Goal: Task Accomplishment & Management: Use online tool/utility

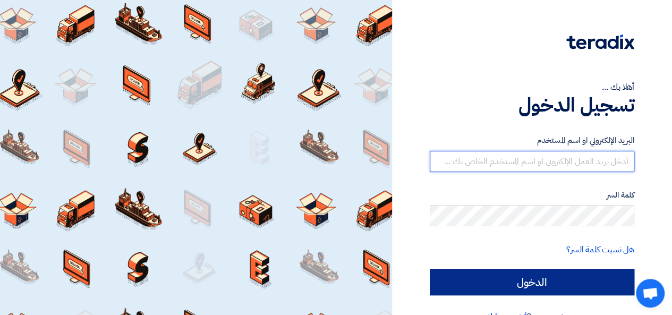
type input "01015110323"
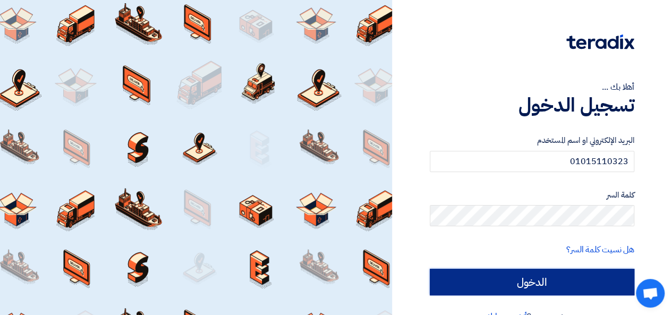
click at [521, 274] on input "الدخول" at bounding box center [531, 282] width 204 height 27
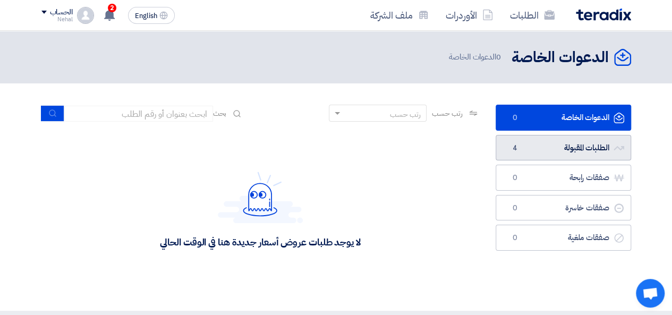
click at [543, 145] on link "الطلبات المقبولة الطلبات المقبولة 4" at bounding box center [562, 148] width 135 height 26
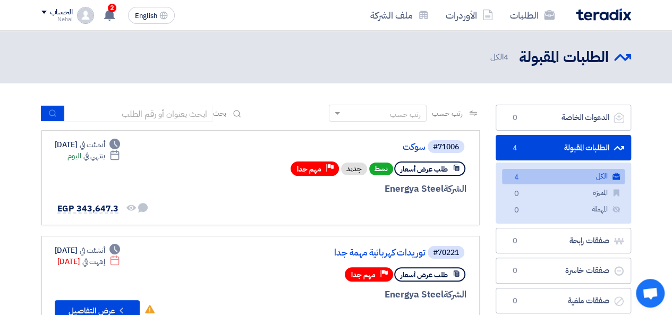
click at [272, 114] on div "رتب حسب رتب حسب بحث" at bounding box center [260, 117] width 438 height 25
click at [239, 173] on div "طلب عرض أسعار نشط جديد Priority مهم جدا" at bounding box center [338, 168] width 255 height 19
click at [133, 170] on div "Deadline أنشئت في [DATE] Deadline ينتهي في اليوم لم تتم أي محادثة بينك وبين الع…" at bounding box center [102, 177] width 94 height 77
click at [418, 148] on link "سوكت" at bounding box center [319, 147] width 212 height 10
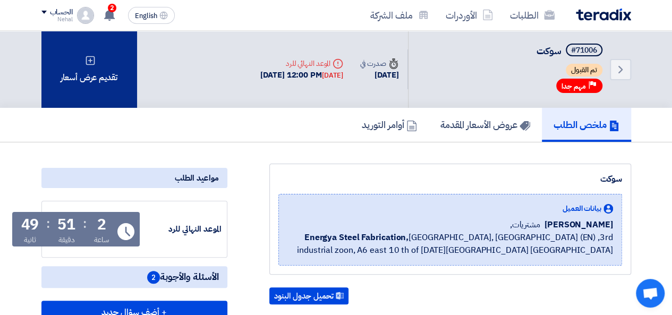
click at [116, 78] on div "تقديم عرض أسعار" at bounding box center [89, 69] width 96 height 77
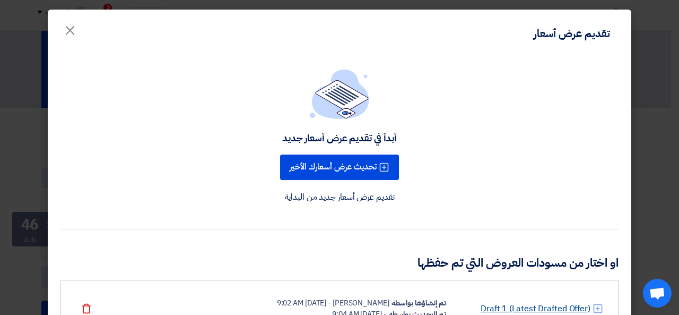
click at [537, 307] on link "Draft 1 (Latest Drafted Offer)" at bounding box center [536, 308] width 110 height 13
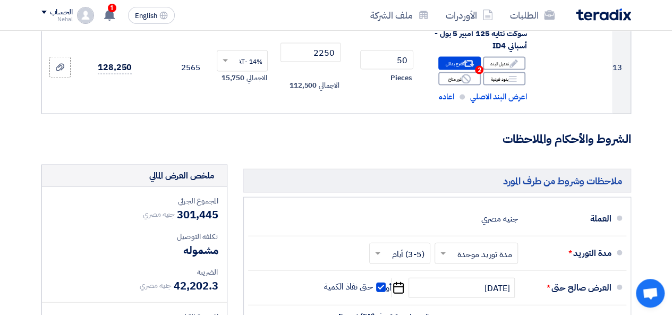
scroll to position [1091, 0]
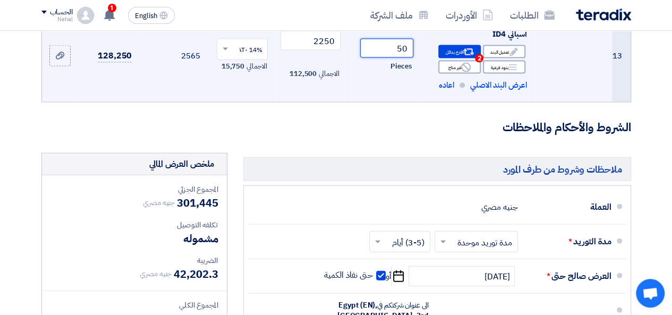
click at [400, 57] on input "50" at bounding box center [386, 48] width 53 height 19
click at [400, 56] on input "50" at bounding box center [386, 48] width 53 height 19
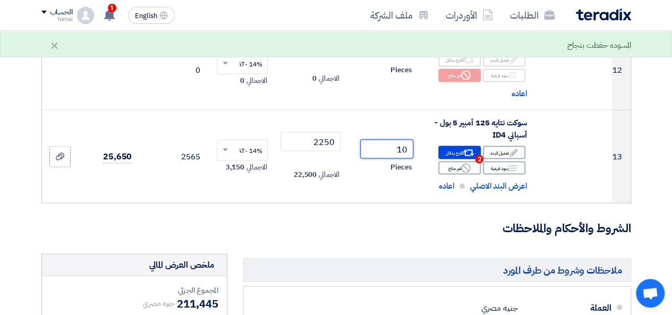
scroll to position [1038, 0]
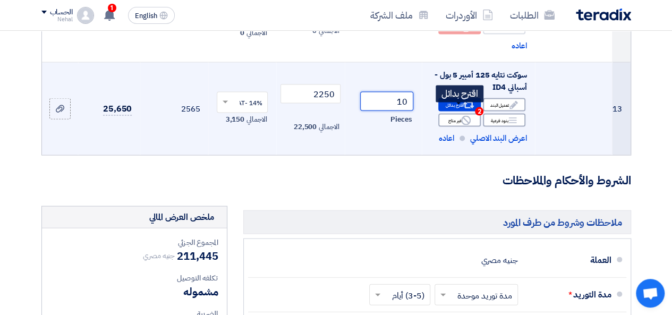
type input "10"
click at [454, 109] on div "Alternative اقترح بدائل 2" at bounding box center [459, 104] width 42 height 13
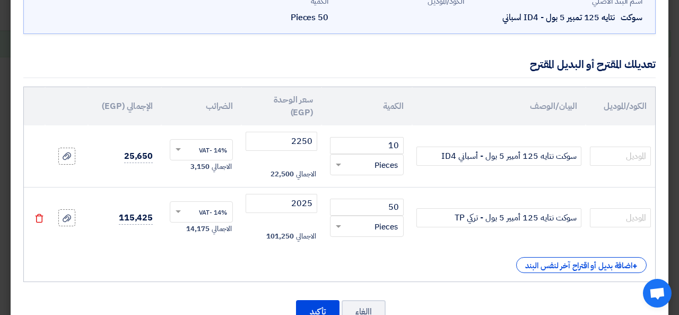
scroll to position [107, 0]
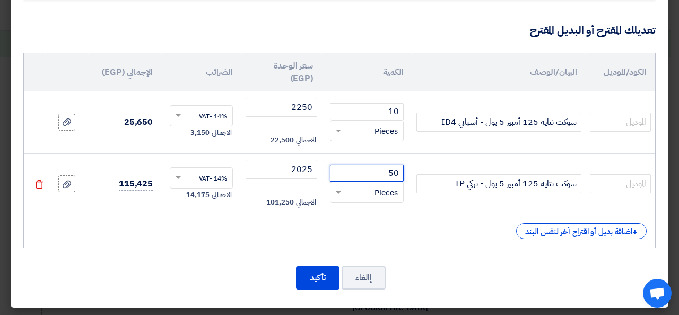
click at [391, 170] on input "50" at bounding box center [367, 173] width 74 height 17
click at [373, 110] on input "10" at bounding box center [367, 111] width 74 height 17
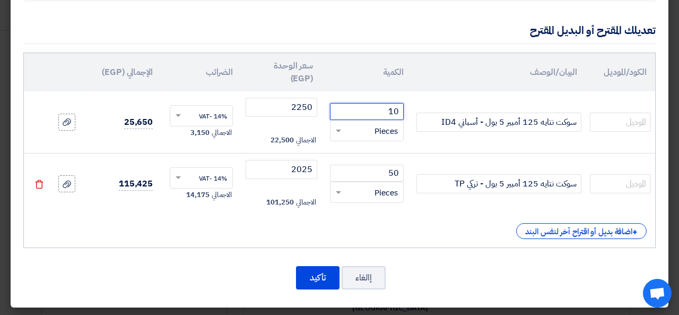
click at [373, 110] on input "10" at bounding box center [367, 111] width 74 height 17
type input "50"
click at [321, 281] on button "تأكيد" at bounding box center [318, 277] width 44 height 23
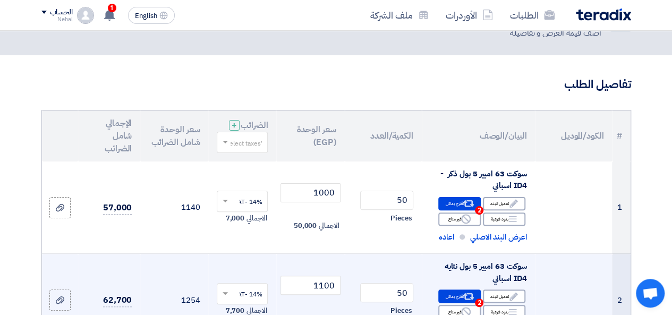
scroll to position [0, 0]
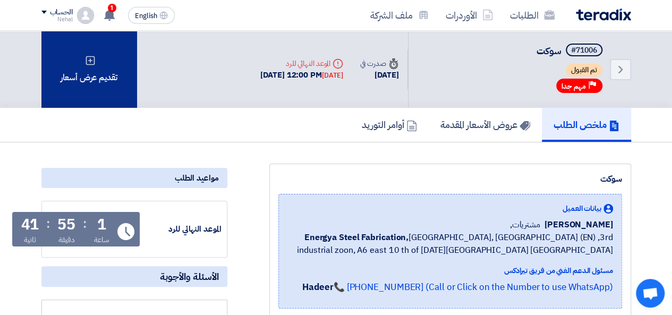
click at [110, 73] on div "تقديم عرض أسعار" at bounding box center [89, 69] width 96 height 77
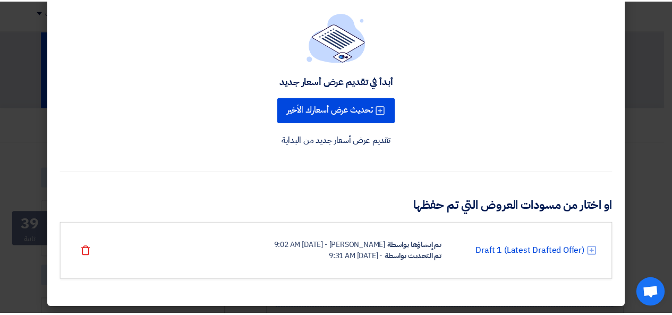
scroll to position [58, 0]
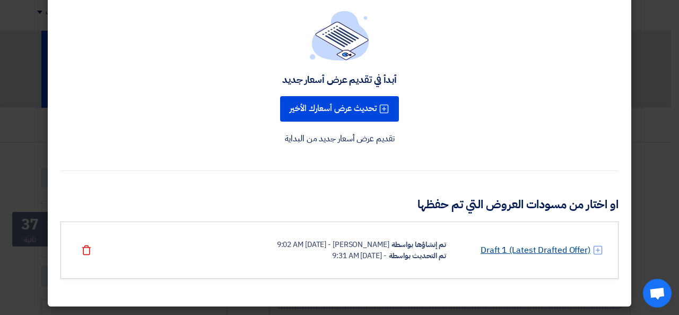
click at [549, 247] on link "Draft 1 (Latest Drafted Offer)" at bounding box center [536, 250] width 110 height 13
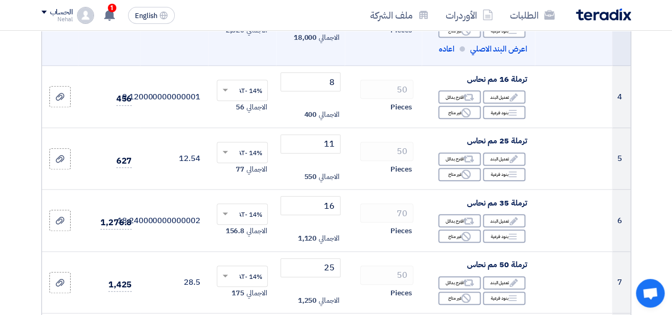
scroll to position [425, 0]
